Goal: Obtain resource: Obtain resource

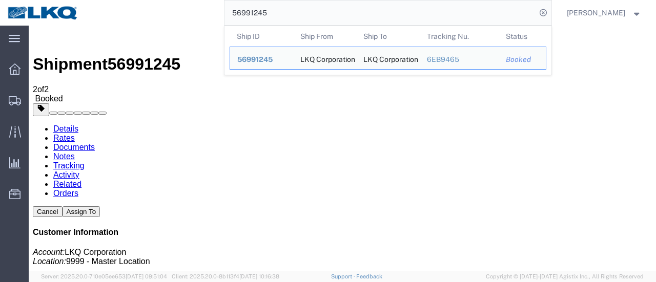
click at [365, 17] on input "56991245" at bounding box center [380, 13] width 312 height 25
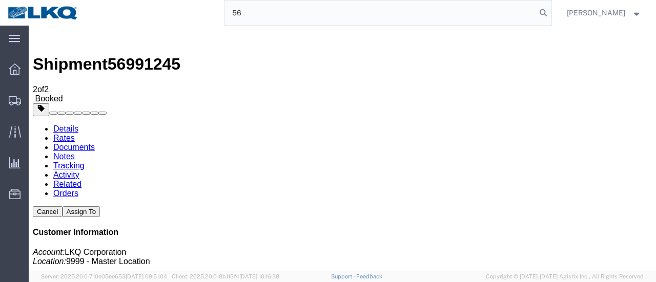
type input "5"
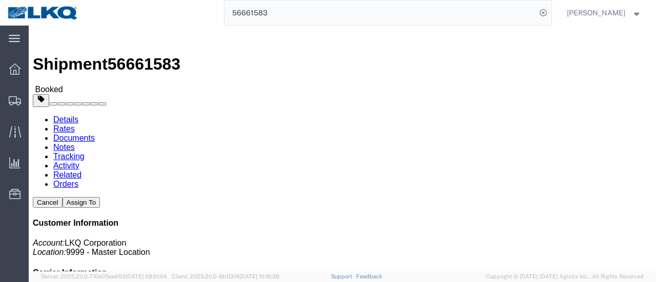
click link "Documents"
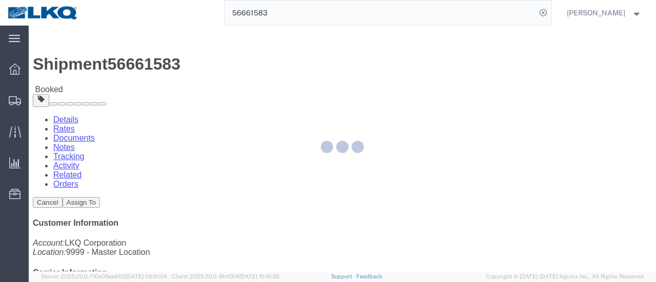
click at [144, 66] on div at bounding box center [342, 149] width 627 height 246
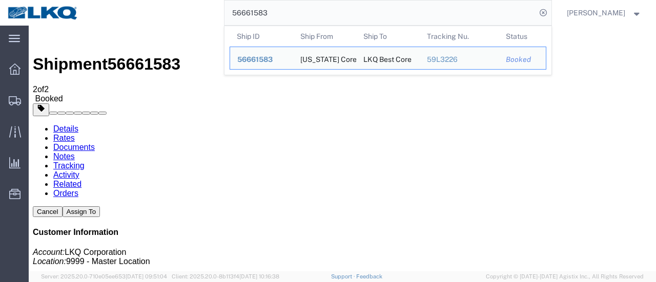
drag, startPoint x: 277, startPoint y: 9, endPoint x: 284, endPoint y: 12, distance: 7.8
click at [280, 10] on input "56661583" at bounding box center [380, 13] width 312 height 25
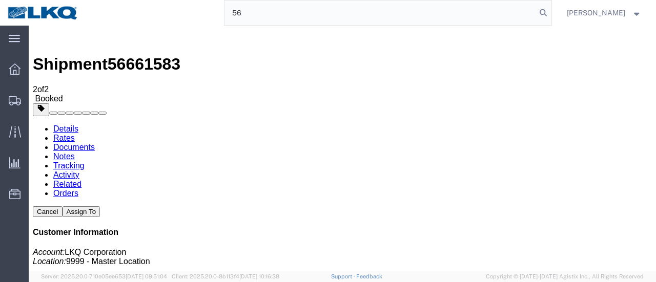
type input "5"
type input "57010999"
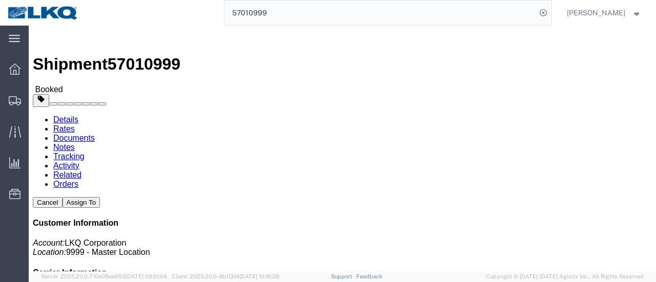
click link "Documents"
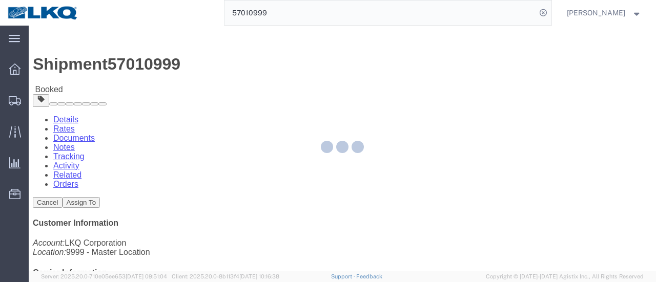
click at [134, 66] on div at bounding box center [342, 149] width 627 height 246
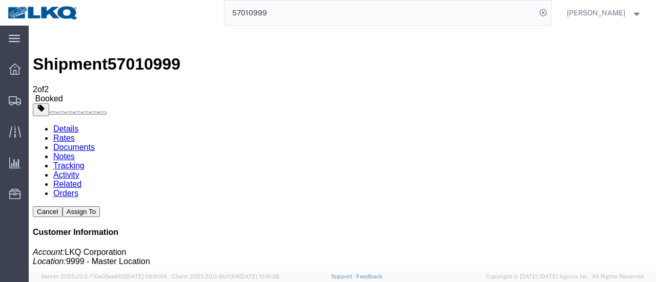
click at [95, 143] on link "Documents" at bounding box center [74, 147] width 42 height 9
click at [29, 26] on div at bounding box center [29, 26] width 0 height 0
